Goal: Find specific page/section: Find specific page/section

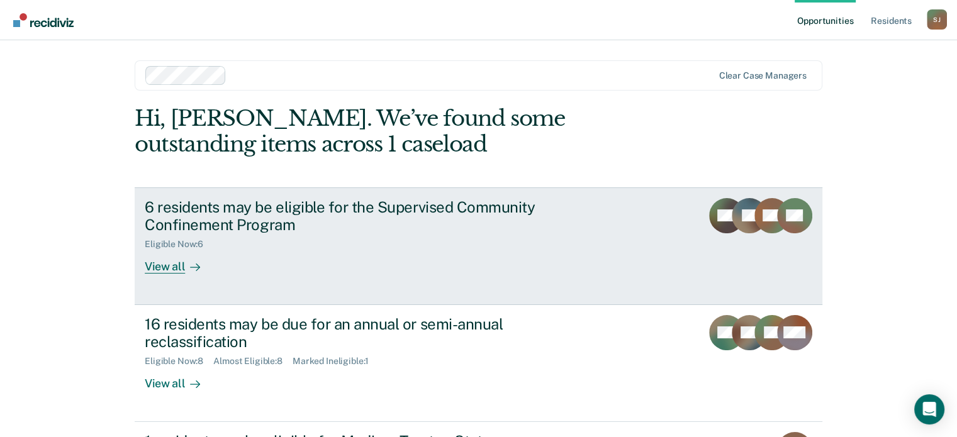
click at [537, 208] on div "6 residents may be eligible for the Supervised Community Confinement Program" at bounding box center [366, 216] width 442 height 37
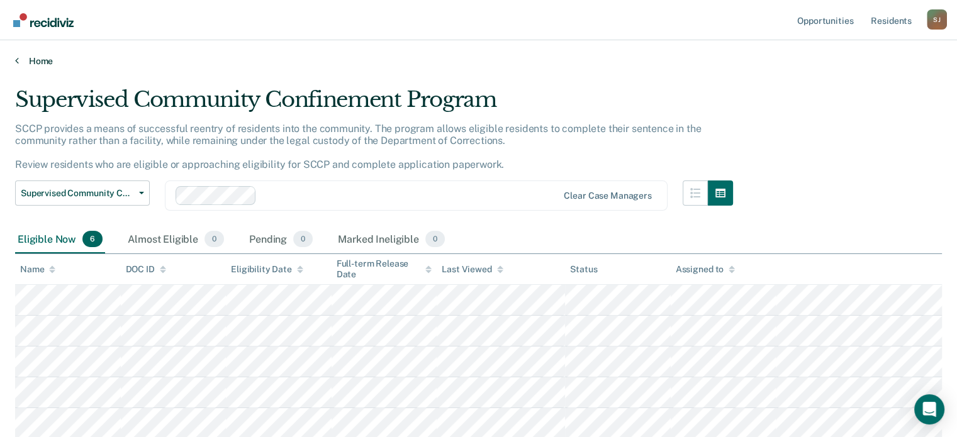
click at [20, 62] on link "Home" at bounding box center [478, 60] width 927 height 11
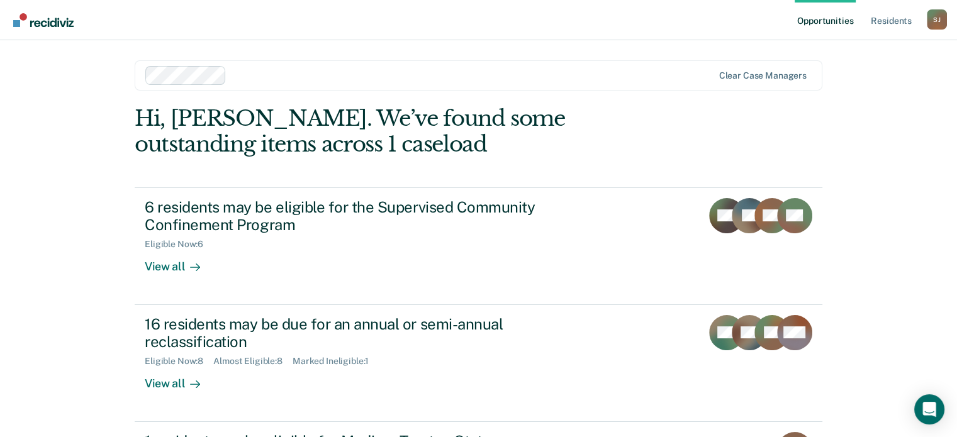
click at [451, 64] on div "Clear case managers" at bounding box center [479, 75] width 688 height 30
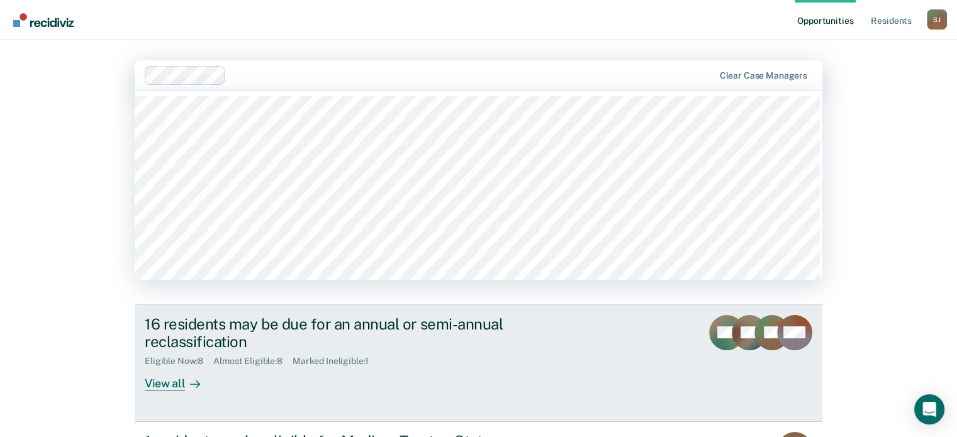
click at [548, 334] on div "16 residents may be due for an annual or semi-annual reclassification" at bounding box center [366, 333] width 442 height 37
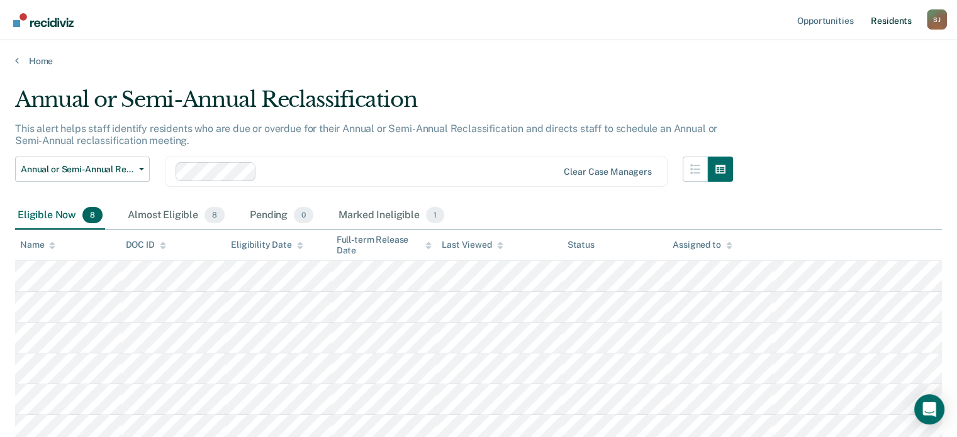
click at [902, 25] on link "Resident s" at bounding box center [892, 20] width 46 height 40
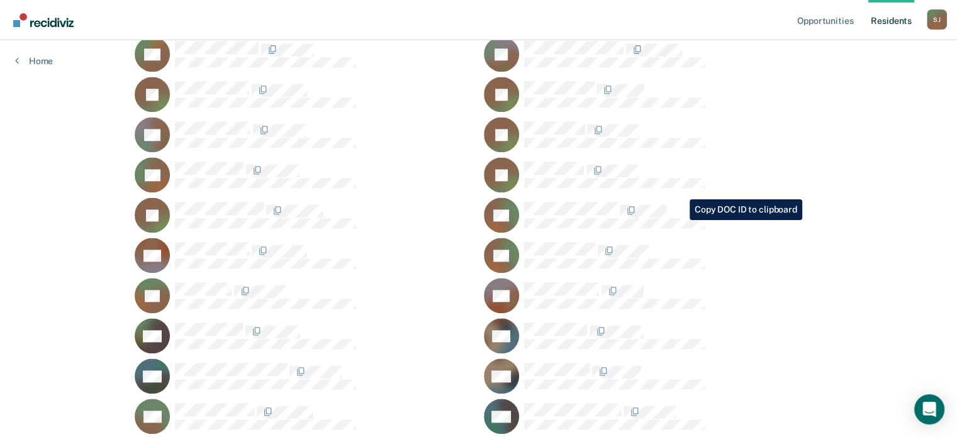
scroll to position [1407, 0]
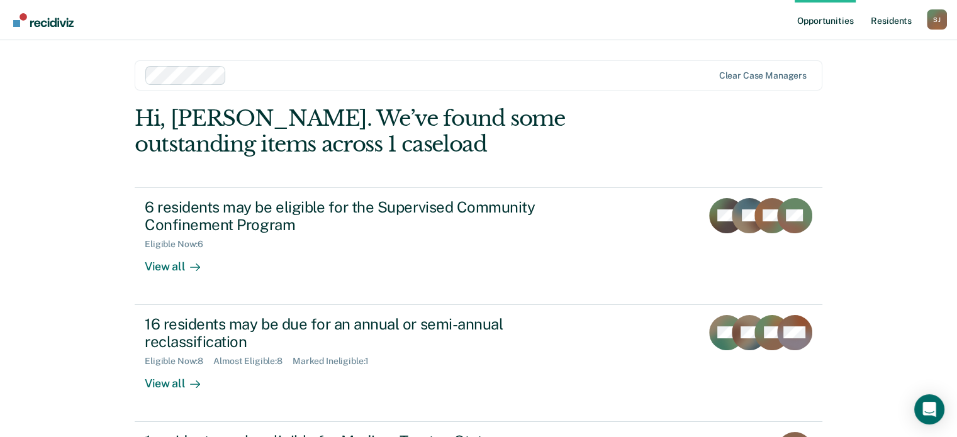
click at [873, 23] on link "Resident s" at bounding box center [892, 20] width 46 height 40
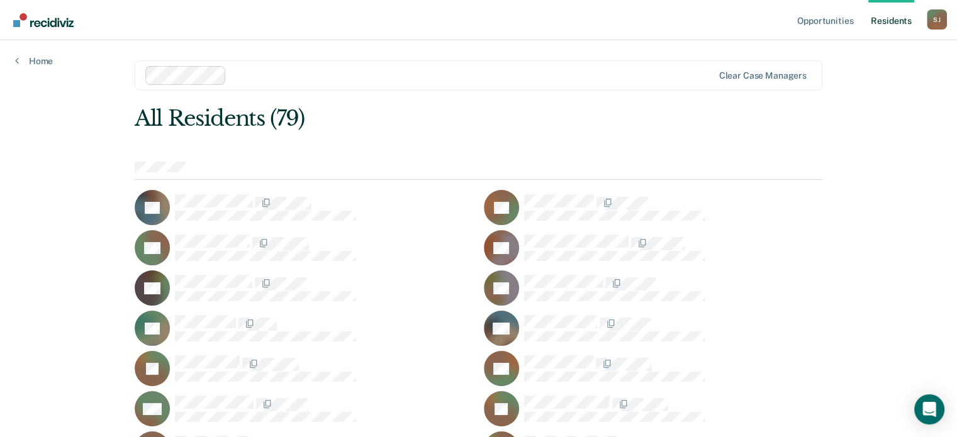
click at [424, 75] on div at bounding box center [472, 75] width 481 height 14
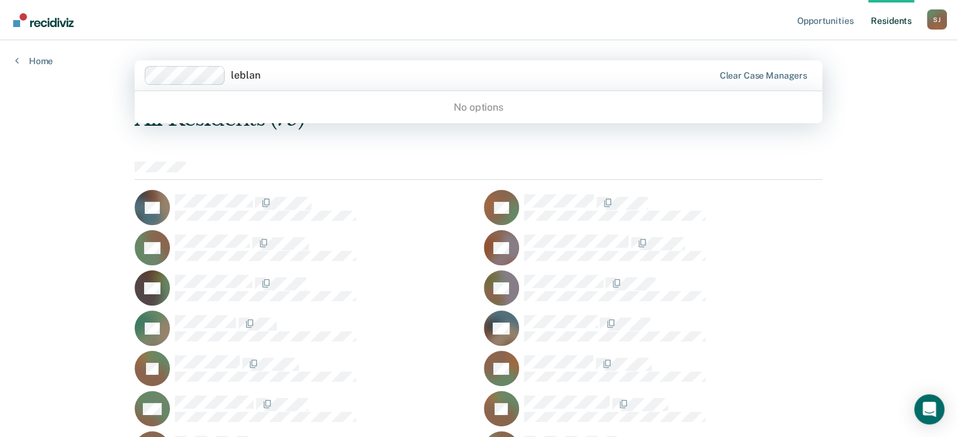
type input "leblan"
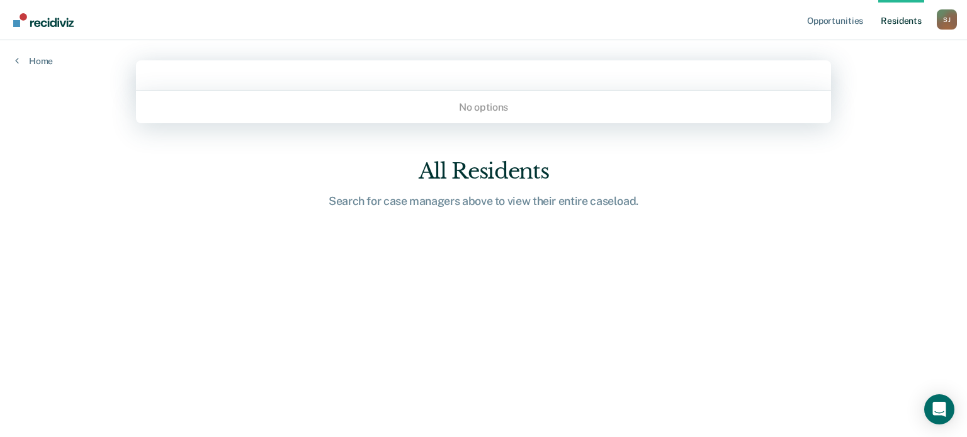
click at [203, 76] on div at bounding box center [483, 75] width 672 height 14
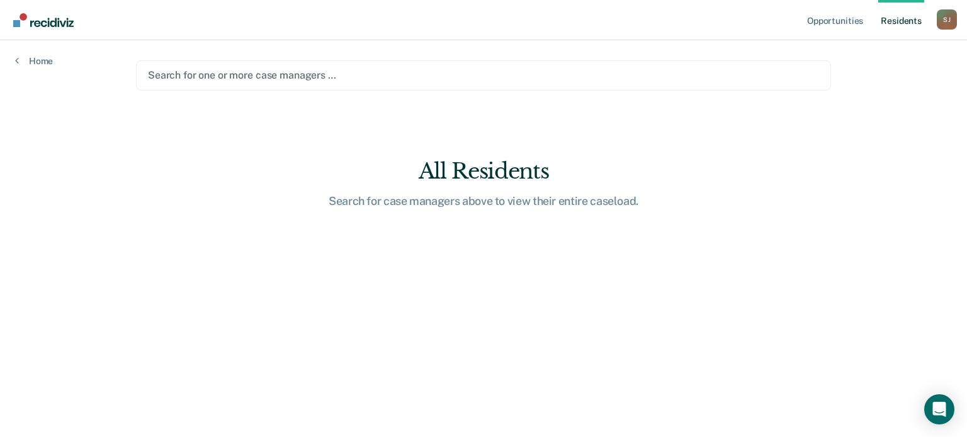
click at [492, 173] on div "All Residents" at bounding box center [483, 172] width 403 height 26
click at [286, 67] on div "Search for one or more case managers …" at bounding box center [483, 75] width 673 height 17
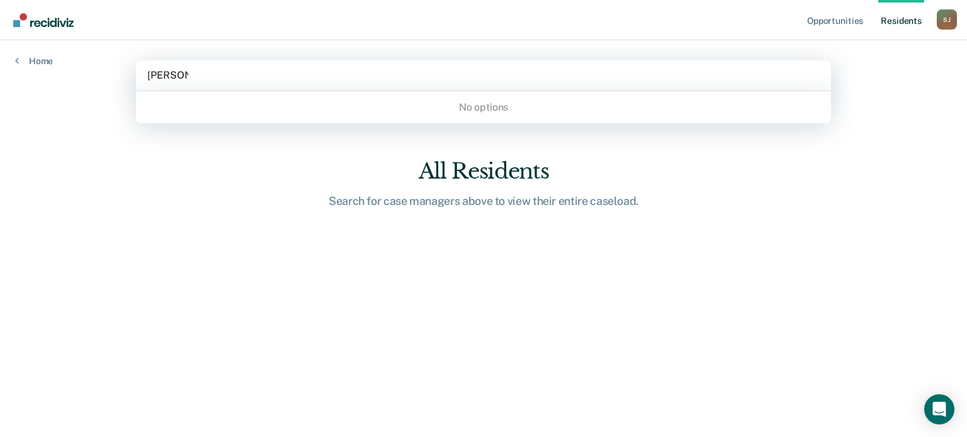
type input "[PERSON_NAME]"
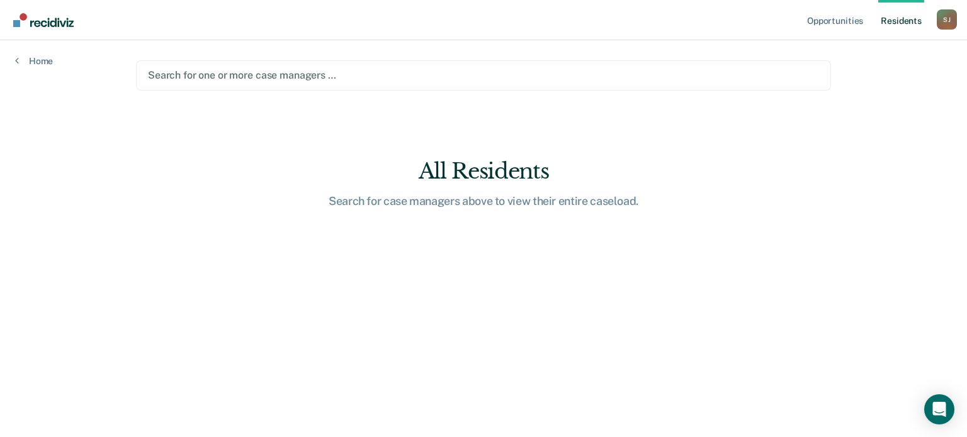
click at [908, 26] on link "Resident s" at bounding box center [901, 20] width 46 height 40
click at [901, 21] on link "Resident s" at bounding box center [901, 20] width 46 height 40
click at [393, 57] on main "Search for one or more case managers … All Residents Search for case managers a…" at bounding box center [483, 223] width 725 height 367
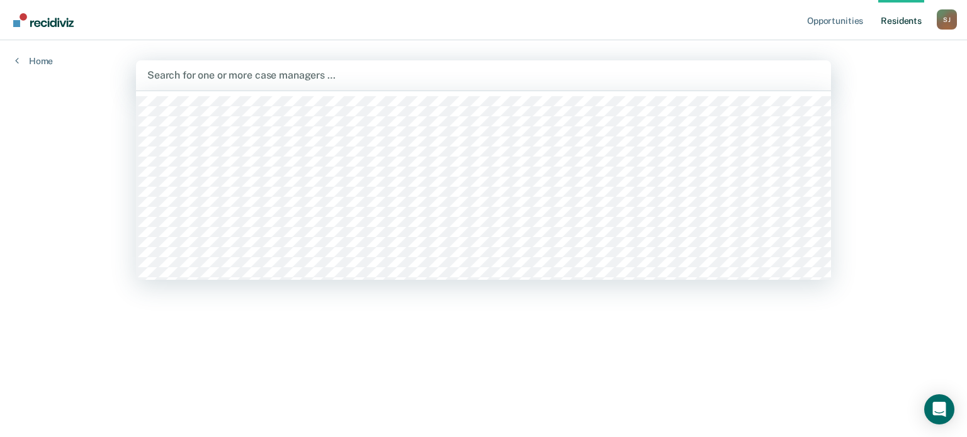
click at [393, 63] on div "Search for one or more case managers …" at bounding box center [483, 75] width 695 height 30
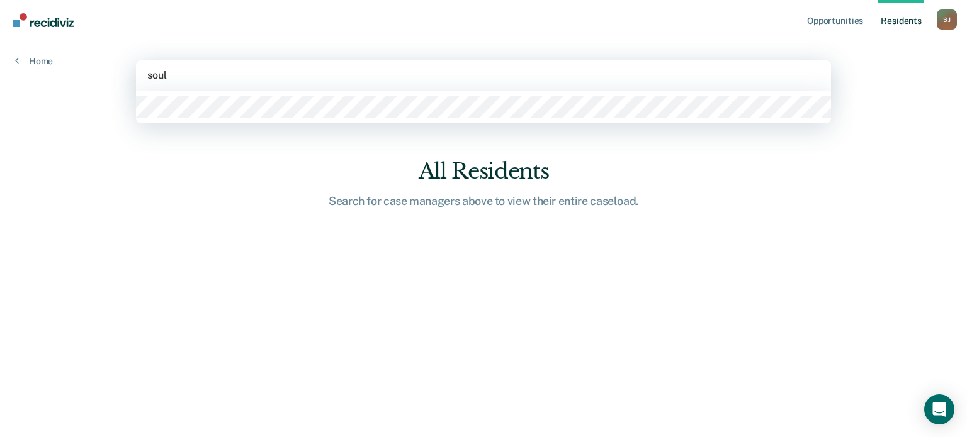
type input "[PERSON_NAME]"
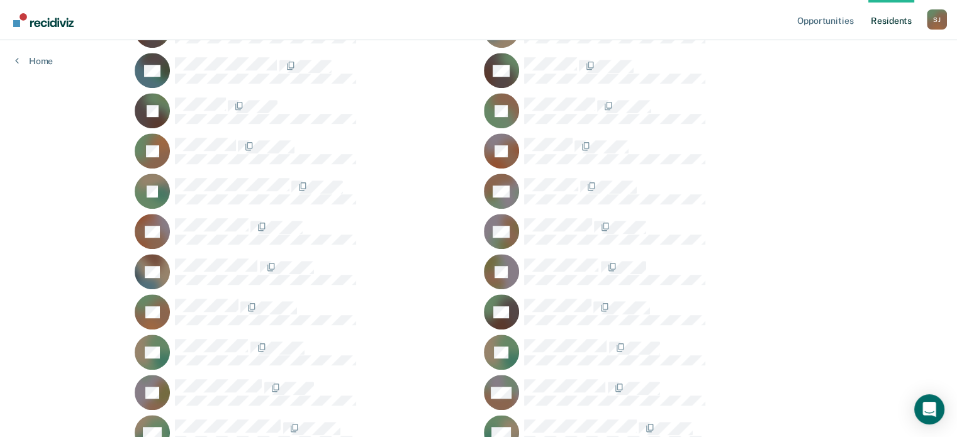
scroll to position [881, 0]
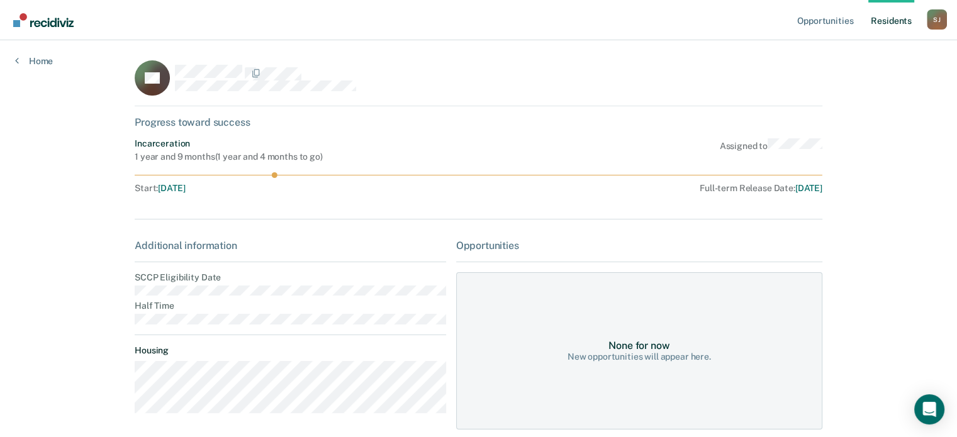
scroll to position [57, 0]
